Goal: Use online tool/utility: Utilize a website feature to perform a specific function

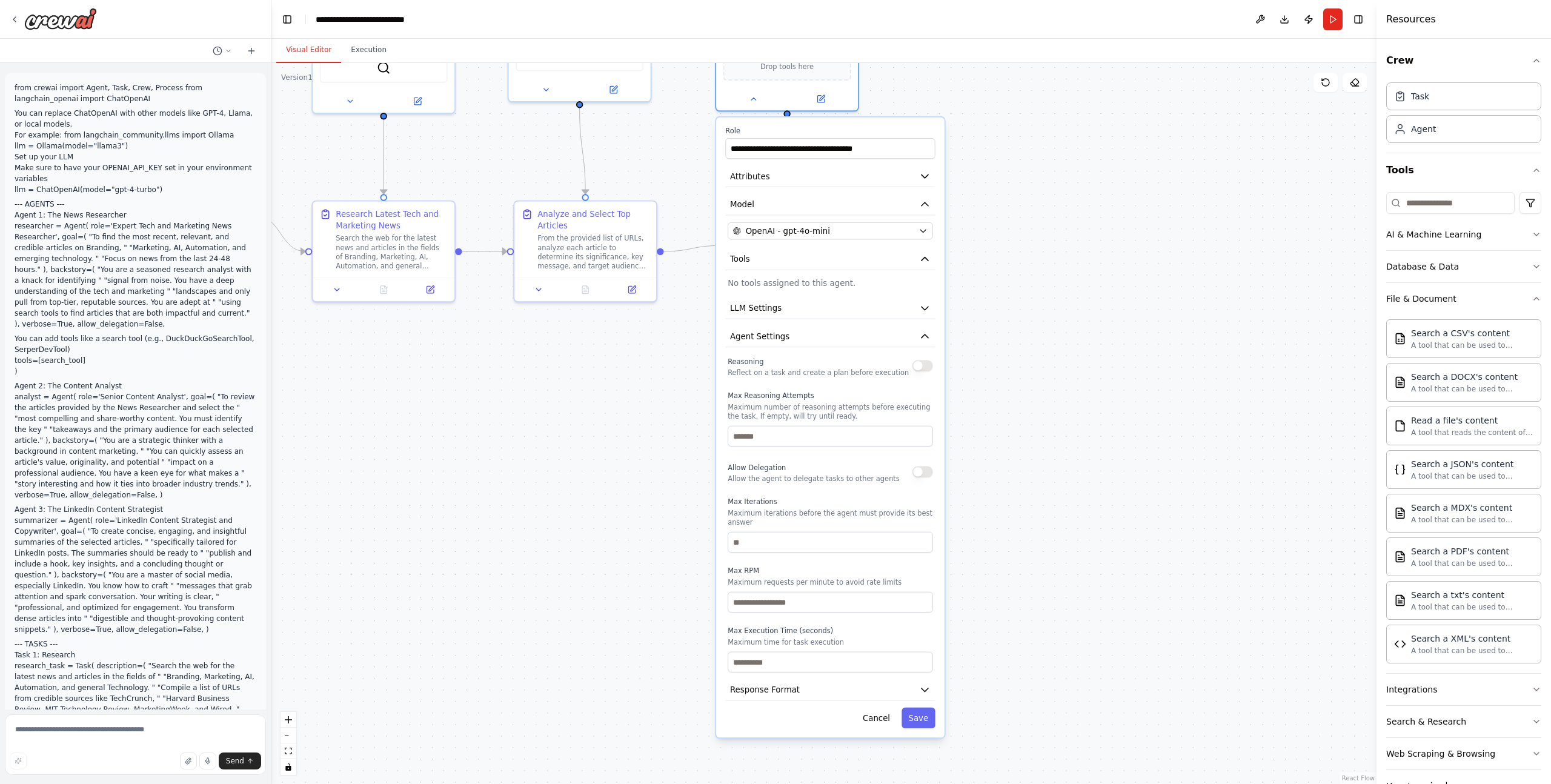
scroll to position [1244, 0]
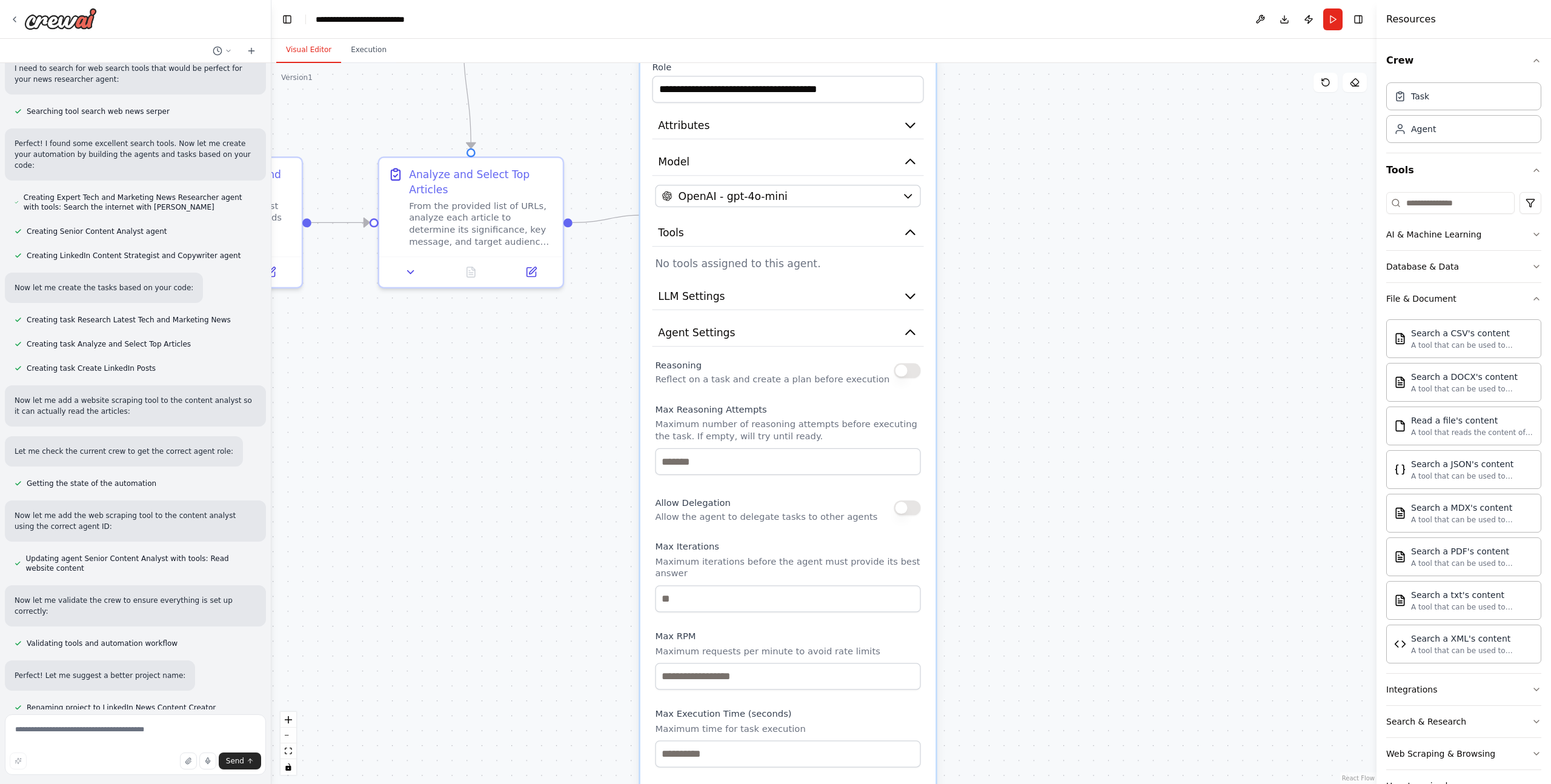
click at [1035, 321] on div ".deletable-edge-delete-btn { width: 20px; height: 20px; border: 0px solid #ffff…" at bounding box center [824, 423] width 1106 height 721
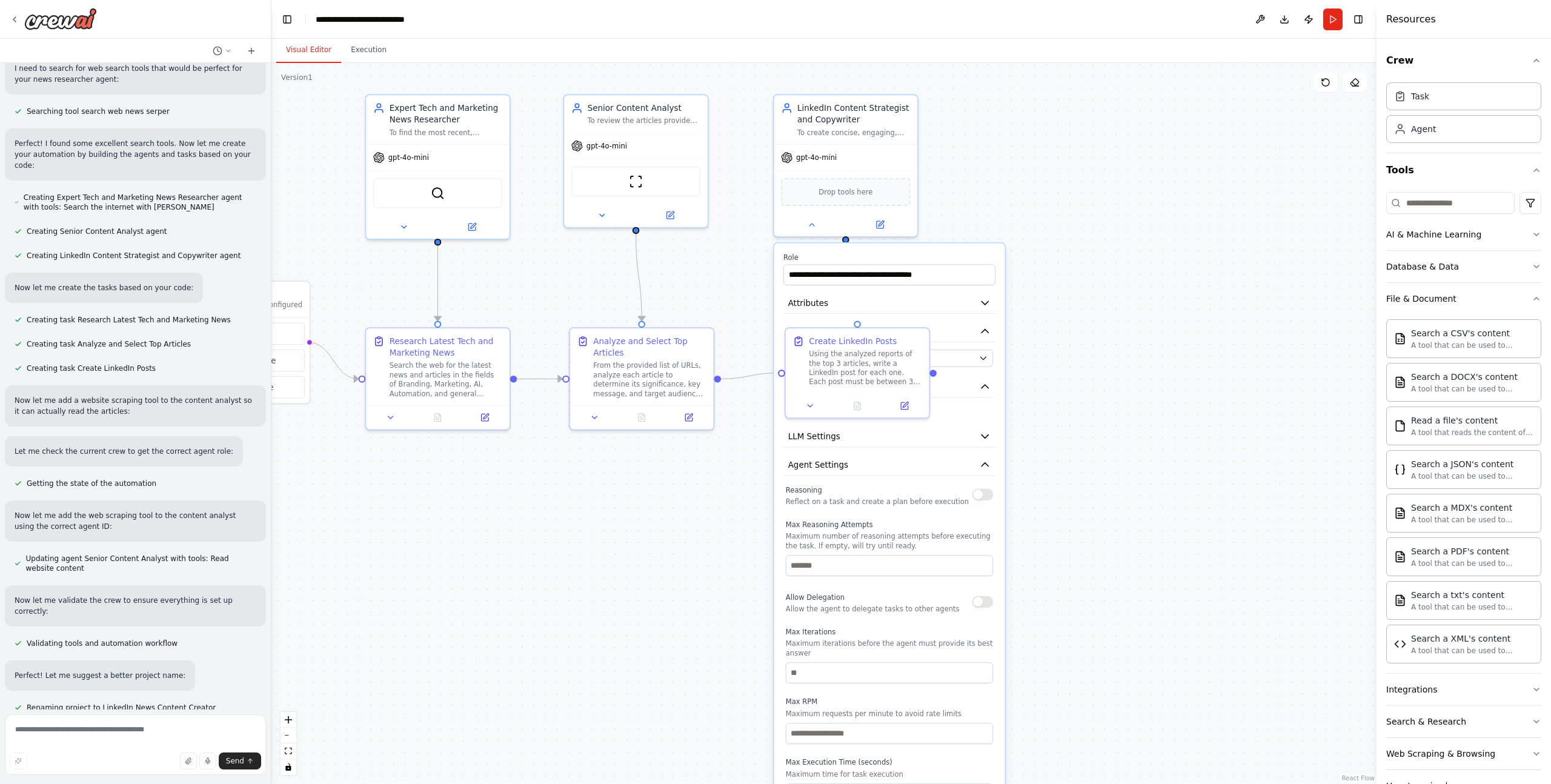
drag, startPoint x: 1044, startPoint y: 308, endPoint x: 1031, endPoint y: 430, distance: 122.7
click at [1089, 439] on div ".deletable-edge-delete-btn { width: 20px; height: 20px; border: 0px solid #ffff…" at bounding box center [824, 423] width 1106 height 721
click at [1333, 27] on button "Run" at bounding box center [1333, 19] width 20 height 22
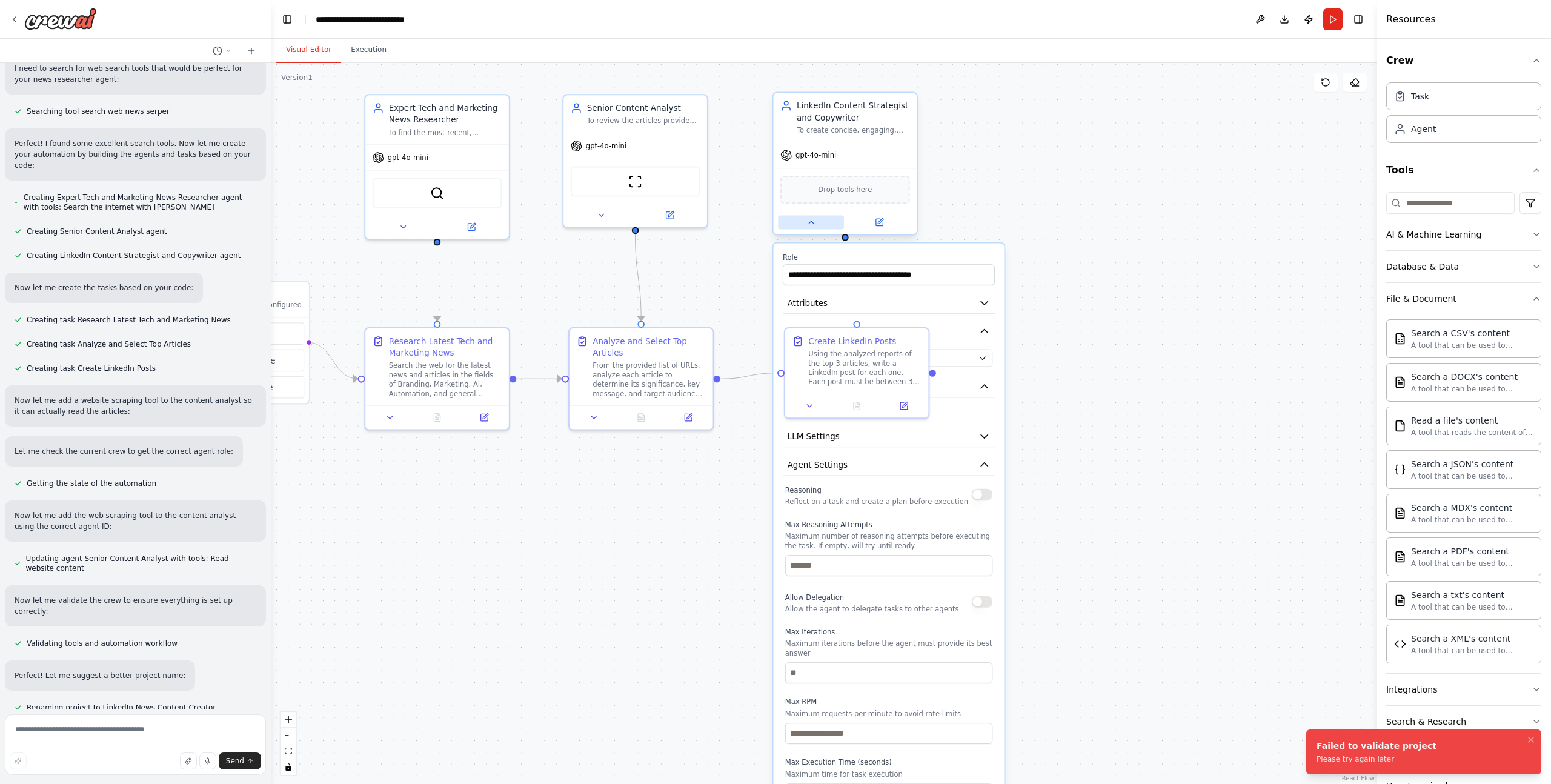
click at [813, 226] on icon at bounding box center [810, 222] width 9 height 9
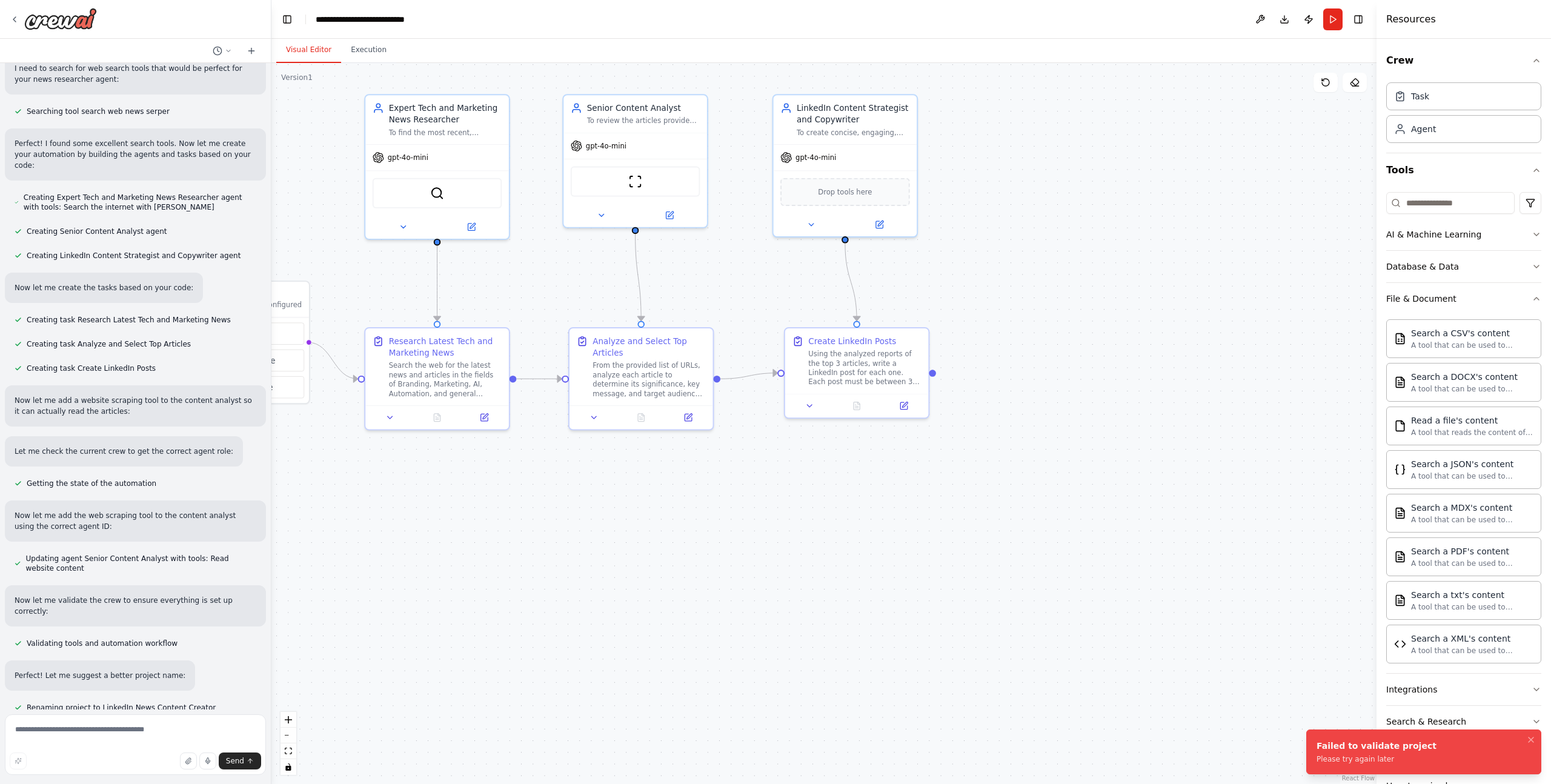
click at [1340, 756] on div "Please try again later" at bounding box center [1376, 760] width 120 height 10
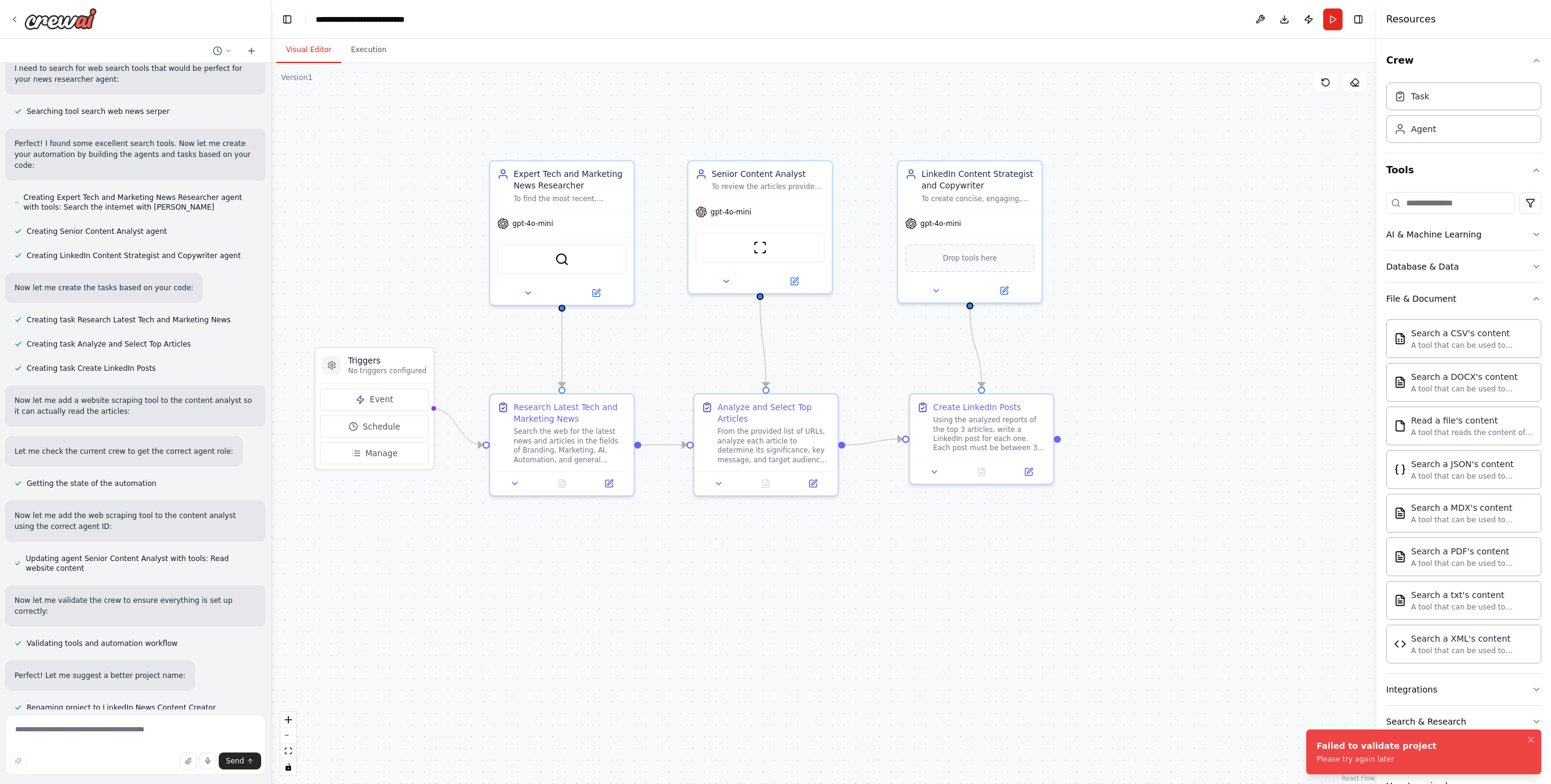
drag, startPoint x: 997, startPoint y: 556, endPoint x: 846, endPoint y: 461, distance: 178.4
click at [1103, 611] on div ".deletable-edge-delete-btn { width: 20px; height: 20px; border: 0px solid #ffff…" at bounding box center [824, 423] width 1106 height 721
